Goal: Transaction & Acquisition: Purchase product/service

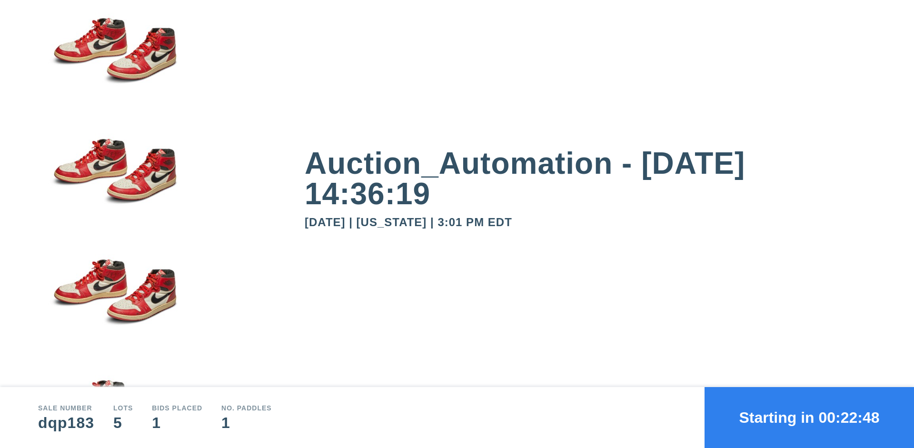
click at [809, 417] on button "Starting in 00:22:48" at bounding box center [808, 417] width 209 height 61
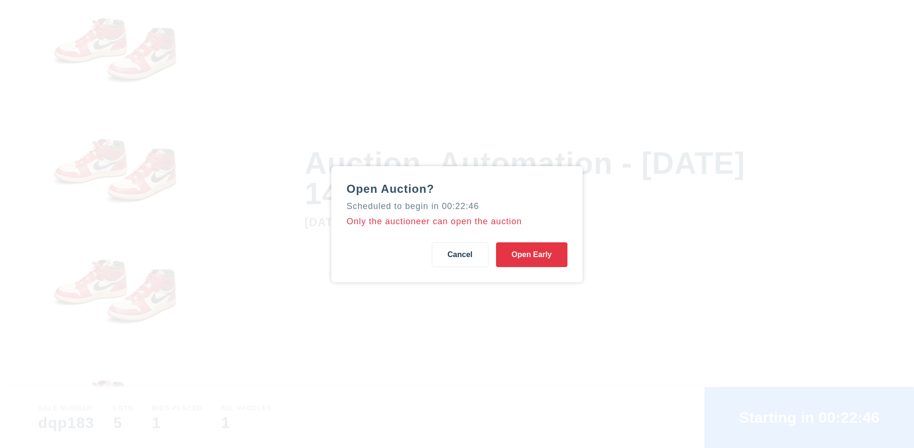
click at [532, 254] on button "Open Early" at bounding box center [531, 254] width 71 height 25
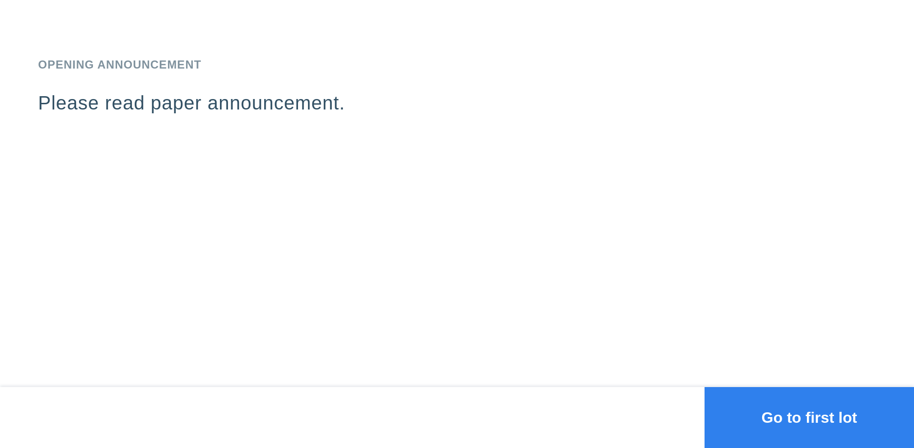
click at [809, 417] on button "Go to first lot" at bounding box center [808, 417] width 209 height 61
